Goal: Information Seeking & Learning: Check status

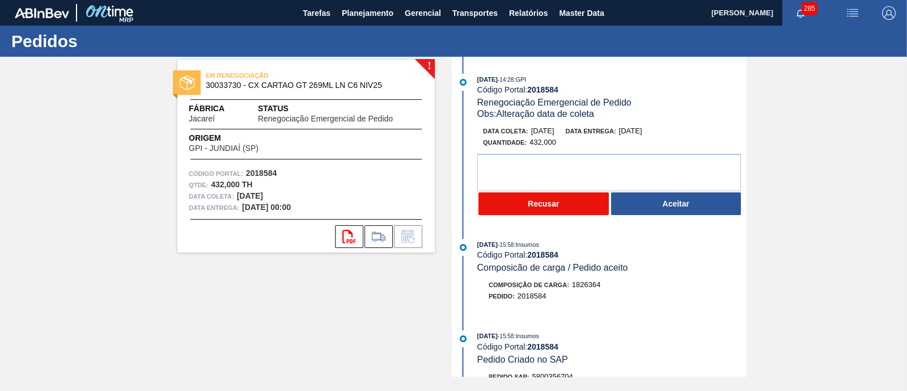
click at [544, 206] on button "Recusar" at bounding box center [544, 203] width 130 height 23
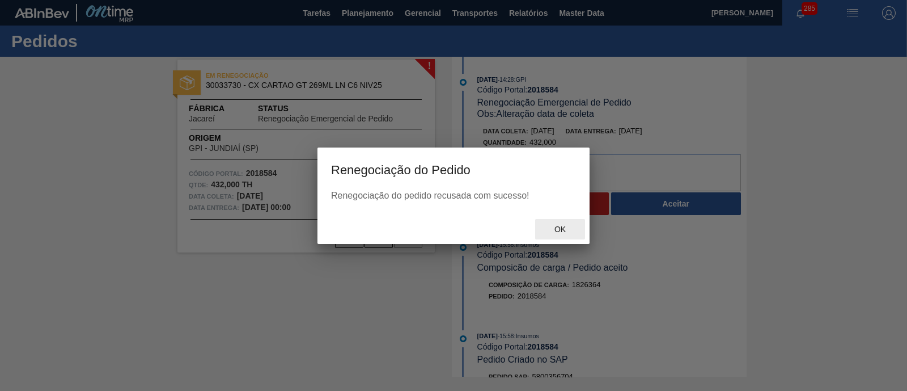
click at [559, 228] on span "Ok" at bounding box center [560, 229] width 29 height 9
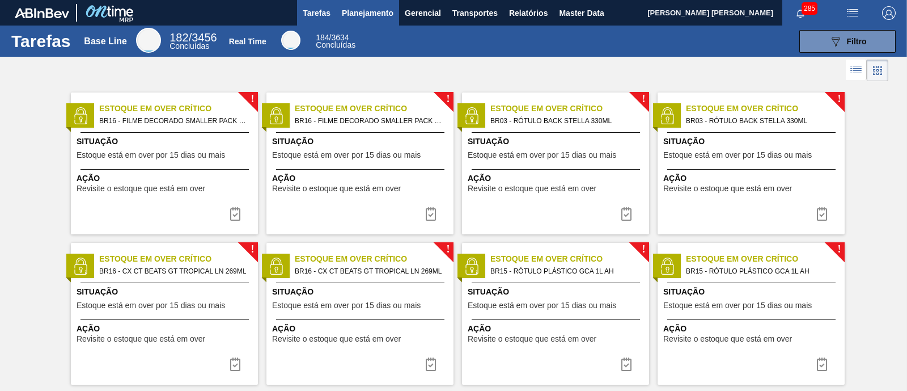
click at [361, 16] on span "Planejamento" at bounding box center [368, 13] width 52 height 14
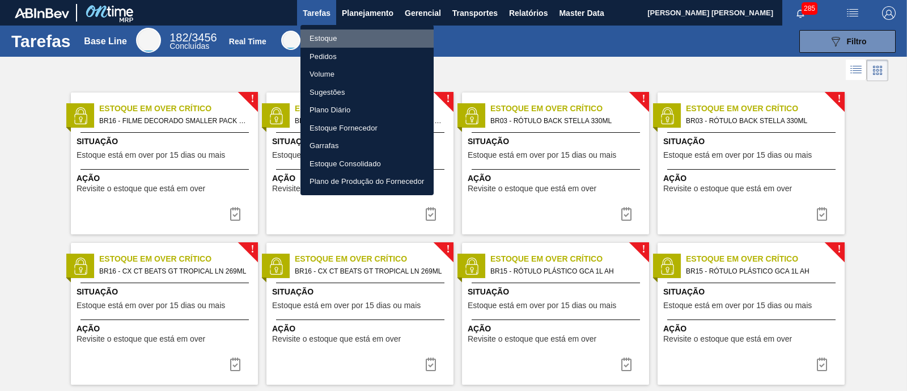
click at [347, 35] on li "Estoque" at bounding box center [367, 38] width 133 height 18
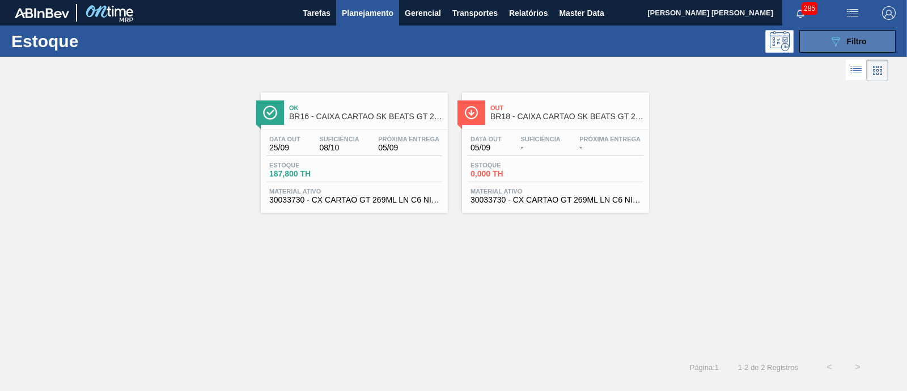
click at [845, 43] on div "089F7B8B-B2A5-4AFE-B5C0-19BA573D28AC Filtro" at bounding box center [848, 42] width 38 height 14
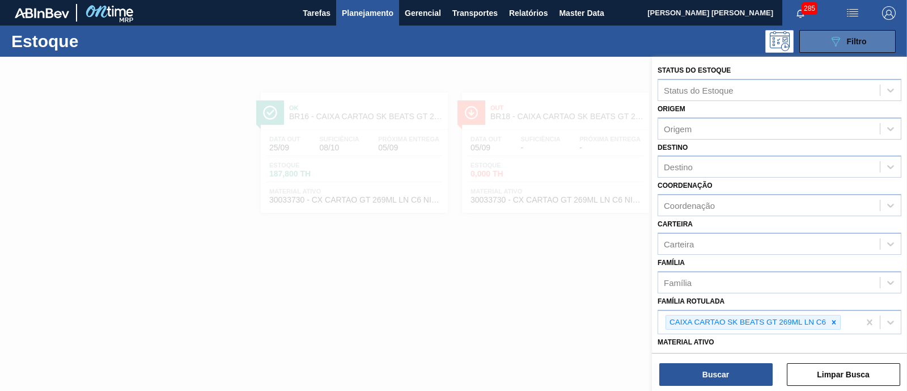
click at [845, 43] on div "089F7B8B-B2A5-4AFE-B5C0-19BA573D28AC Filtro" at bounding box center [848, 42] width 38 height 14
